Goal: Submit feedback/report problem: Submit feedback/report problem

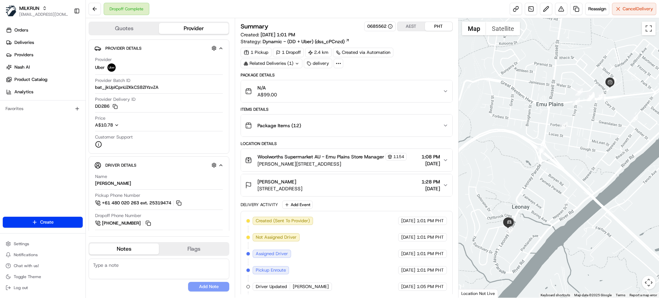
click at [366, 187] on div "Tori Mawby Mawby 21 Leonay Parade, Leonay, NSW 2750, AU 1:28 PM 24/08/2025" at bounding box center [343, 185] width 197 height 14
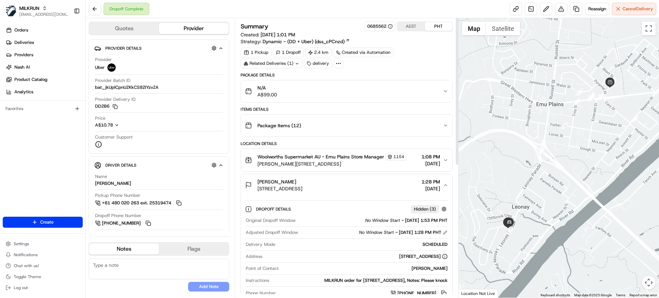
click at [383, 182] on div "Tori Mawby Mawby 21 Leonay Parade, Leonay, NSW 2750, AU 1:28 PM 24/08/2025" at bounding box center [343, 185] width 197 height 14
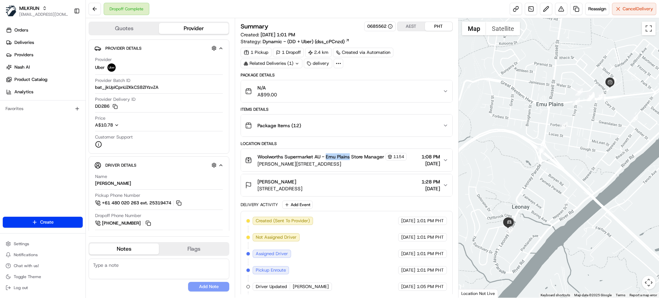
drag, startPoint x: 327, startPoint y: 156, endPoint x: 350, endPoint y: 157, distance: 23.0
click at [350, 157] on span "Woolworths Supermarket AU - Emu Plains Store Manager" at bounding box center [320, 156] width 127 height 7
copy span "Emu Plains"
drag, startPoint x: 143, startPoint y: 182, endPoint x: 92, endPoint y: 182, distance: 50.4
click at [91, 183] on div "Driver Details Hidden ( 5 ) Name MOHAMMED SHUAYB K. Pickup Phone Number +61 480…" at bounding box center [159, 251] width 141 height 190
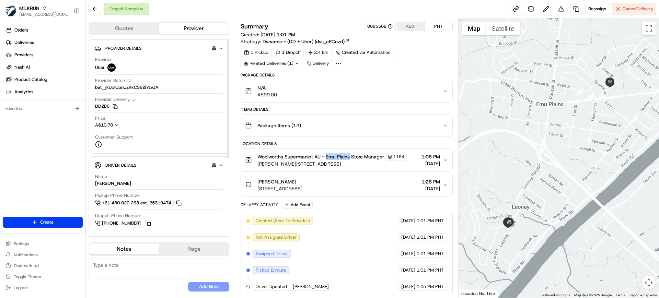
copy div "MOHAMMED SHUAYB K"
click at [26, 39] on span "Deliveries" at bounding box center [24, 42] width 20 height 6
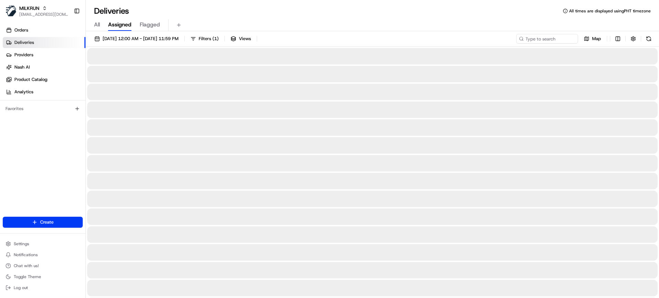
click at [94, 24] on div "All Assigned Flagged" at bounding box center [372, 25] width 573 height 12
click at [94, 23] on span "All" at bounding box center [97, 25] width 6 height 8
click at [560, 35] on input at bounding box center [536, 39] width 82 height 10
paste input "MOHAMMED SHUAYB K"
type input "MOHAMMED SHUAYB K"
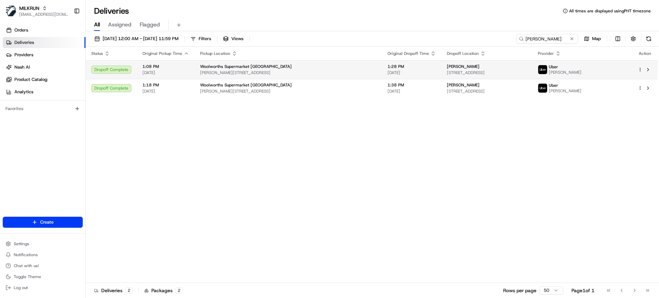
click at [447, 72] on span "21 Leonay Parade, Leonay, NSW 2750, AU" at bounding box center [487, 72] width 80 height 5
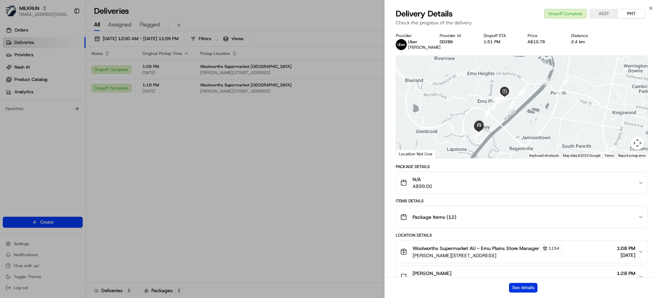
click at [525, 286] on button "See details" at bounding box center [523, 288] width 28 height 10
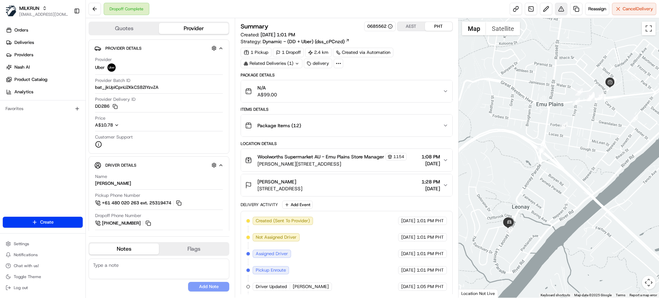
click at [553, 14] on div "Reassign Cancel Delivery" at bounding box center [583, 9] width 147 height 12
click at [559, 15] on div "Dropoff Complete Reassign Cancel Delivery" at bounding box center [372, 9] width 573 height 18
click at [556, 7] on button at bounding box center [561, 9] width 12 height 12
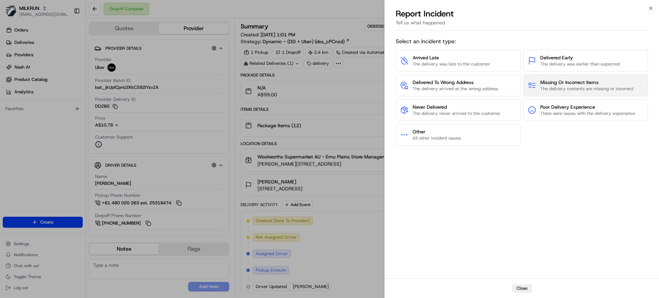
click at [571, 84] on span "Missing Or Incorrect Items" at bounding box center [586, 82] width 93 height 7
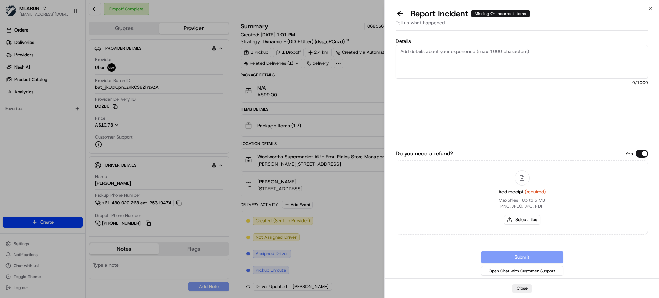
click at [461, 61] on textarea "Details" at bounding box center [522, 62] width 252 height 34
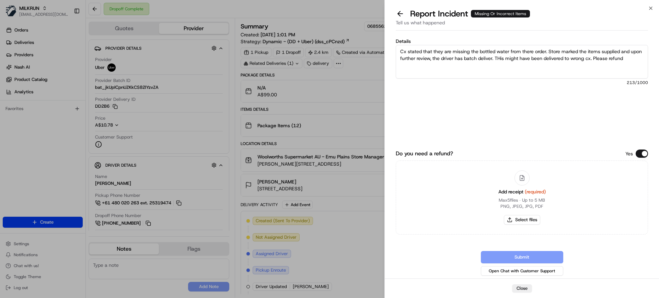
drag, startPoint x: 502, startPoint y: 55, endPoint x: 540, endPoint y: 93, distance: 53.6
click at [502, 55] on textarea "Cx stated that they are missing the bottled water from there order. Store marke…" at bounding box center [522, 62] width 252 height 34
type textarea "Cx stated that they are missing the bottled water from there order. Store marke…"
click at [527, 223] on button "Select files" at bounding box center [522, 220] width 36 height 10
type input "C:\fakepath\Screenshot 2025-08-24 162718.png"
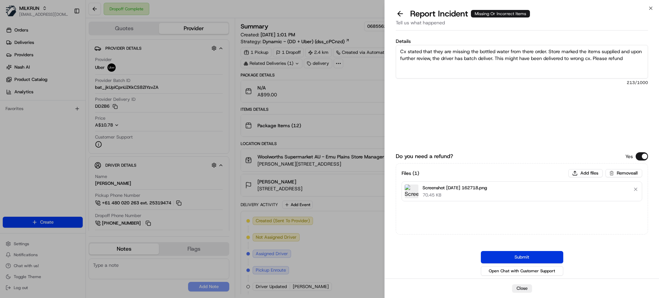
click at [542, 258] on button "Submit" at bounding box center [522, 257] width 82 height 12
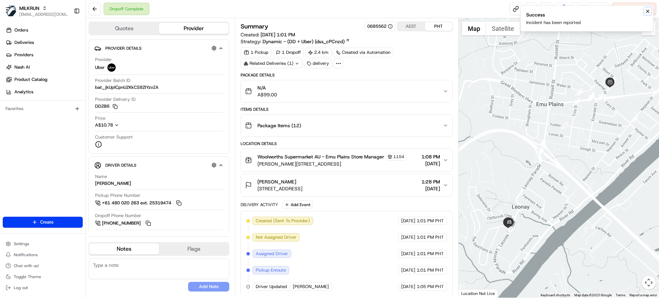
drag, startPoint x: 646, startPoint y: 11, endPoint x: 643, endPoint y: 13, distance: 3.7
click at [646, 12] on icon "Notifications (F8)" at bounding box center [647, 11] width 5 height 5
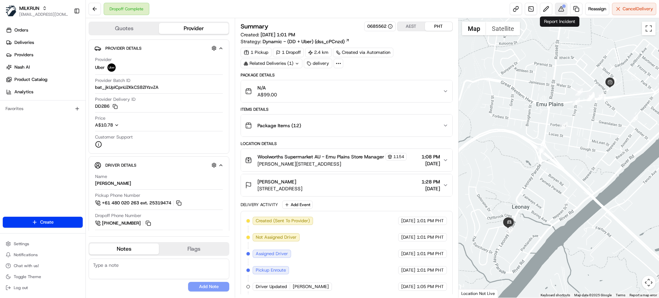
click at [556, 10] on button at bounding box center [561, 9] width 12 height 12
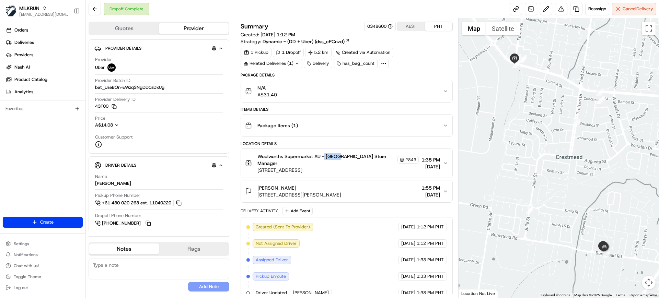
drag, startPoint x: 326, startPoint y: 156, endPoint x: 340, endPoint y: 157, distance: 14.8
click at [340, 157] on span "Woolworths Supermarket AU - Marsden Fifth Avenue Store Manager" at bounding box center [326, 160] width 138 height 14
click at [339, 156] on span "Woolworths Supermarket AU - Marsden Fifth Avenue Store Manager" at bounding box center [326, 160] width 138 height 14
drag, startPoint x: 352, startPoint y: 157, endPoint x: 344, endPoint y: 160, distance: 7.7
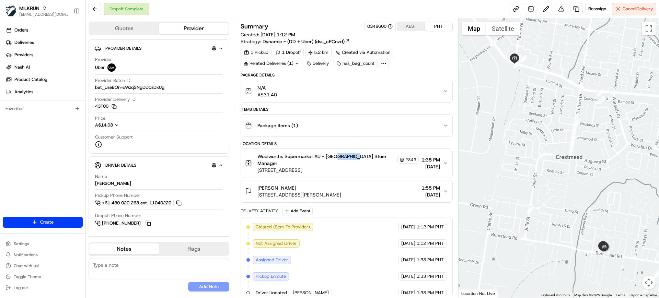
click at [337, 158] on span "Woolworths Supermarket AU - Marsden Fifth Avenue Store Manager" at bounding box center [326, 160] width 138 height 14
drag, startPoint x: 357, startPoint y: 157, endPoint x: 328, endPoint y: 154, distance: 29.0
click at [328, 154] on span "Woolworths Supermarket AU - Marsden Fifth Avenue Store Manager" at bounding box center [326, 160] width 138 height 14
copy span "Marsden Fifth"
drag, startPoint x: 374, startPoint y: 157, endPoint x: 326, endPoint y: 155, distance: 48.1
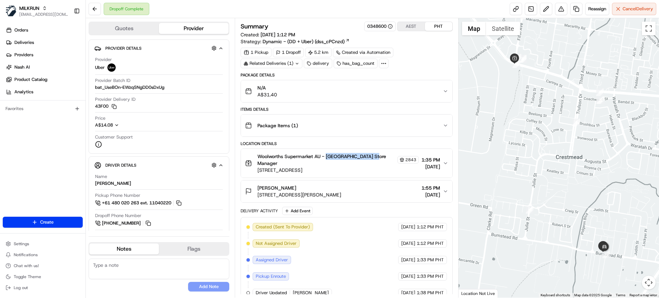
click at [326, 155] on span "Woolworths Supermarket AU - Marsden Fifth Avenue Store Manager" at bounding box center [326, 160] width 138 height 14
copy span "Marsden Fifth Avenue"
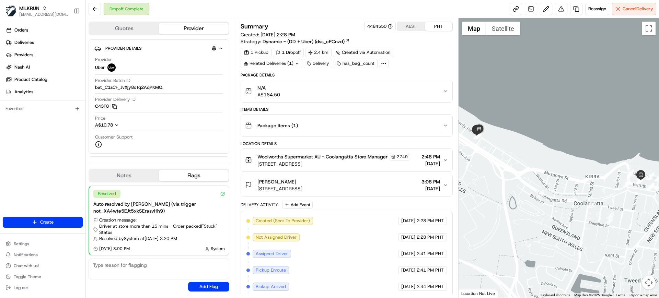
click at [330, 155] on span "Woolworths Supermarket AU - Coolangatta Store Manager" at bounding box center [322, 156] width 130 height 7
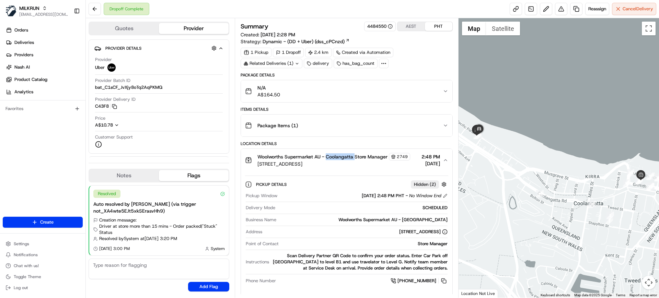
click at [330, 155] on span "Woolworths Supermarket AU - Coolangatta Store Manager" at bounding box center [322, 156] width 130 height 7
copy span "Coolangatta"
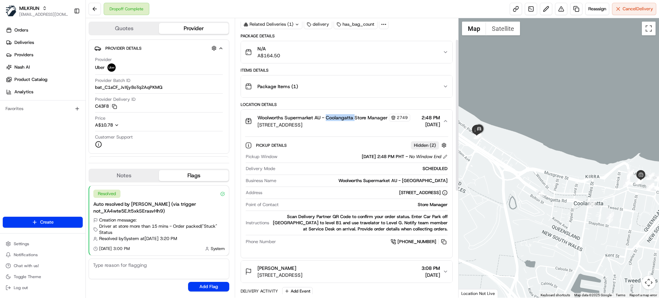
scroll to position [86, 0]
